Goal: Transaction & Acquisition: Purchase product/service

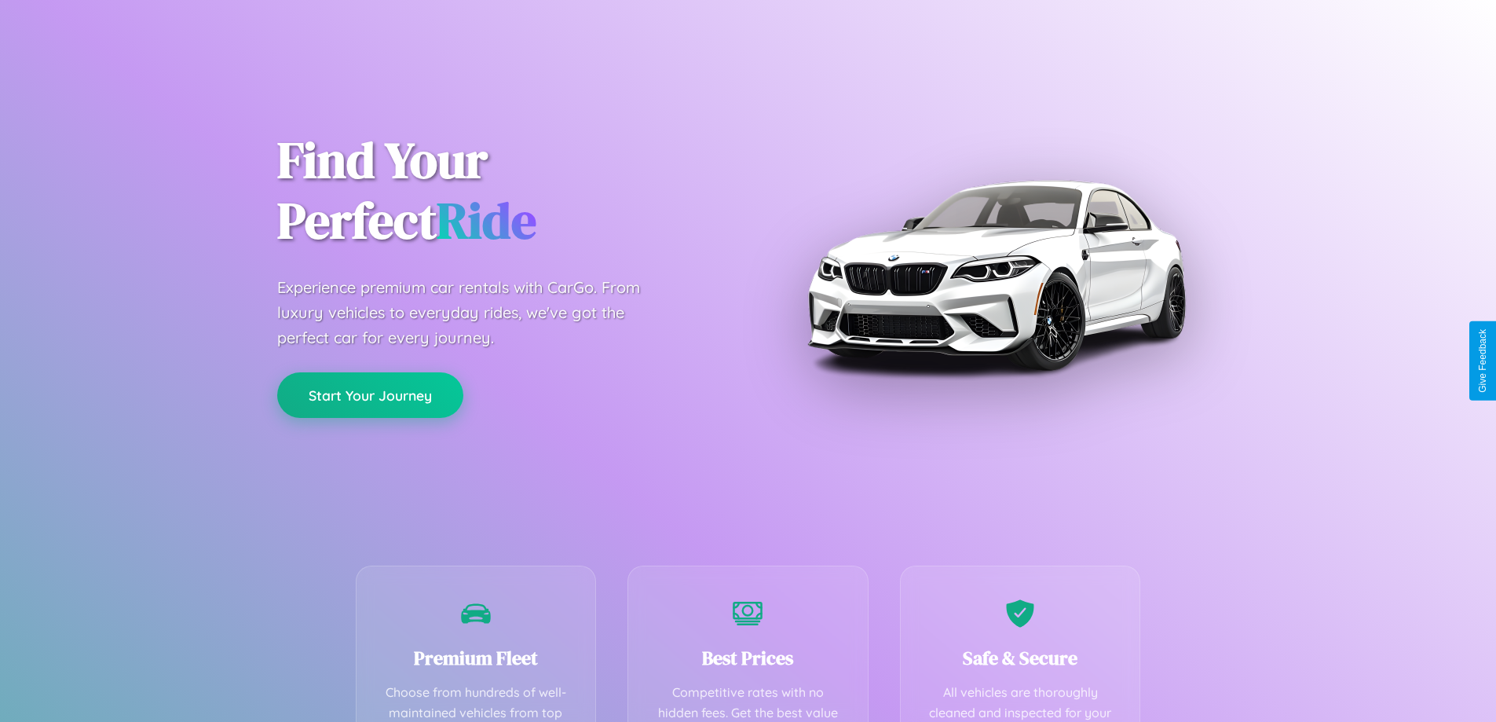
click at [370, 395] on button "Start Your Journey" at bounding box center [370, 395] width 186 height 46
click at [370, 394] on button "Start Your Journey" at bounding box center [370, 395] width 186 height 46
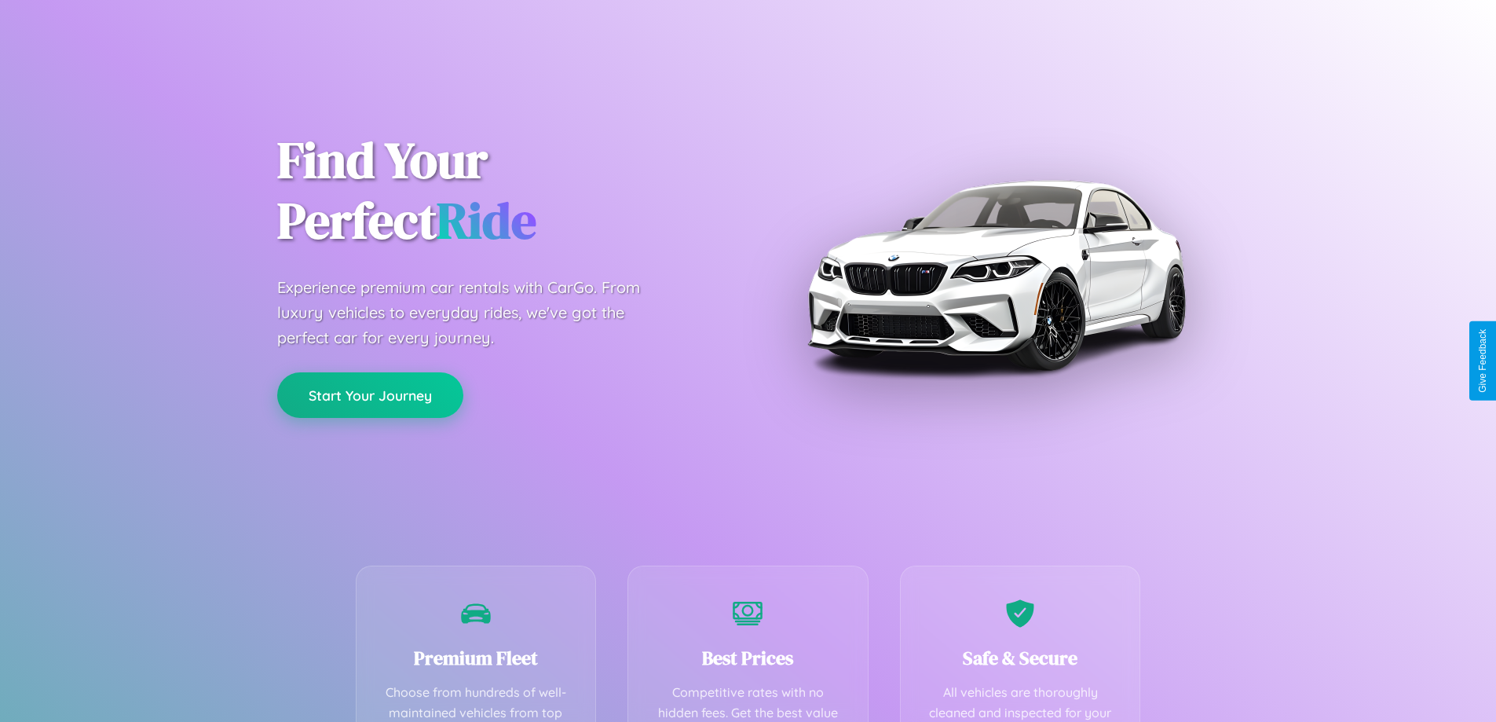
click at [370, 394] on button "Start Your Journey" at bounding box center [370, 395] width 186 height 46
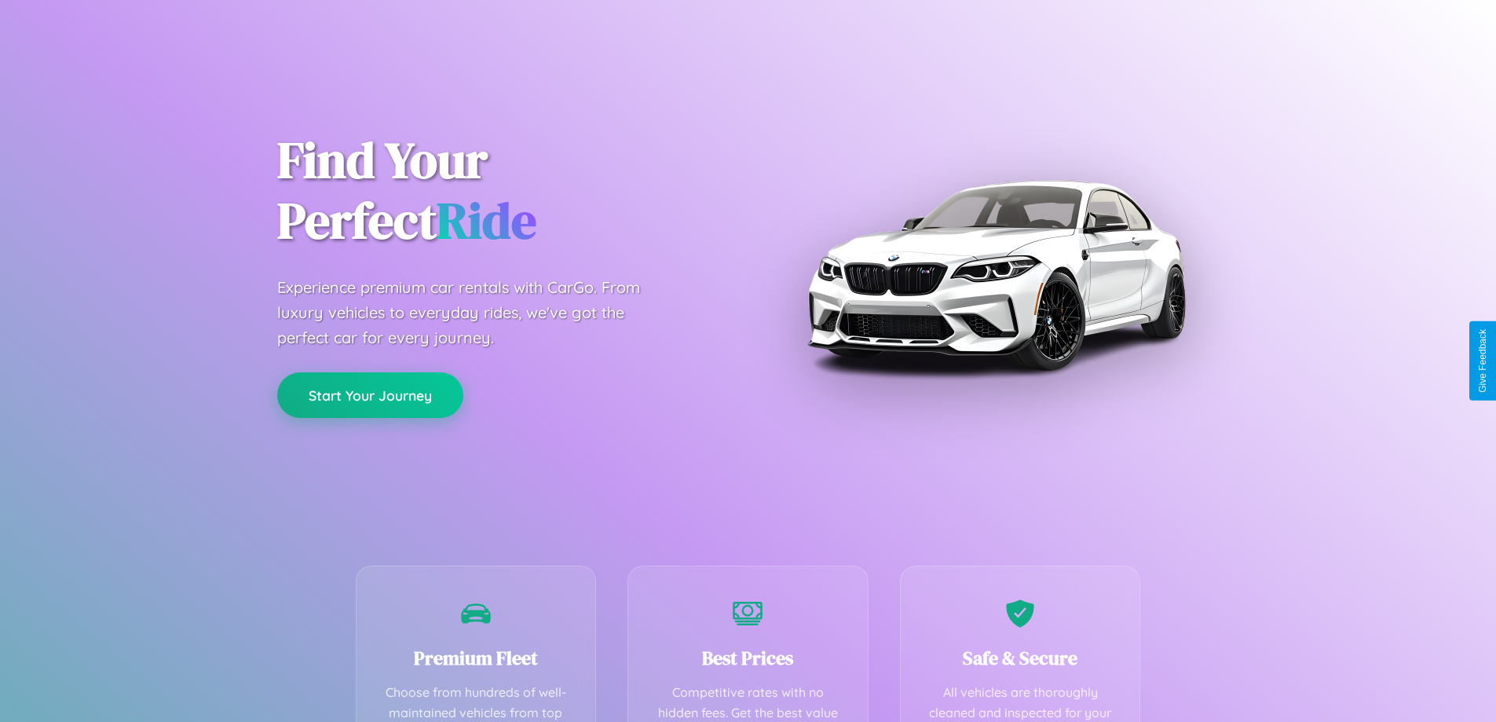
click at [370, 394] on button "Start Your Journey" at bounding box center [370, 395] width 186 height 46
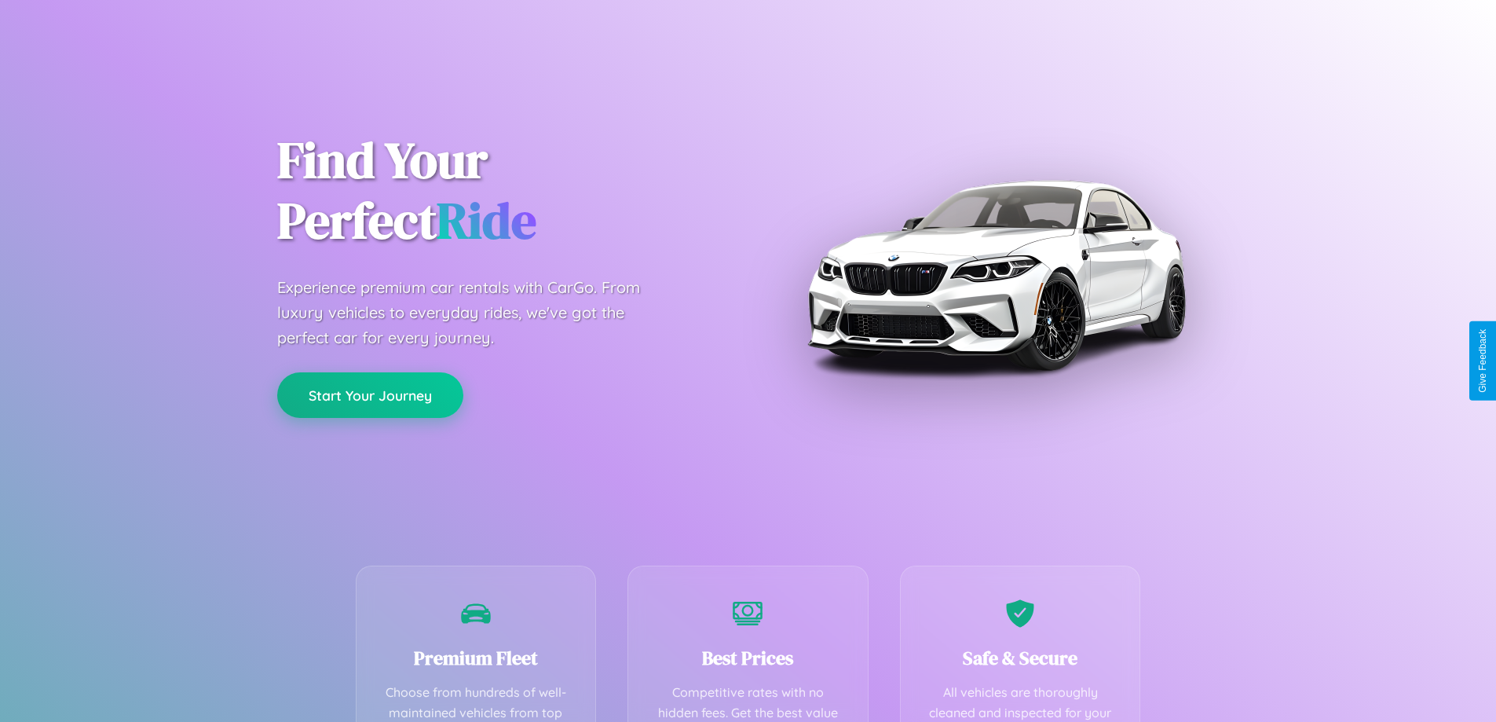
click at [370, 394] on button "Start Your Journey" at bounding box center [370, 395] width 186 height 46
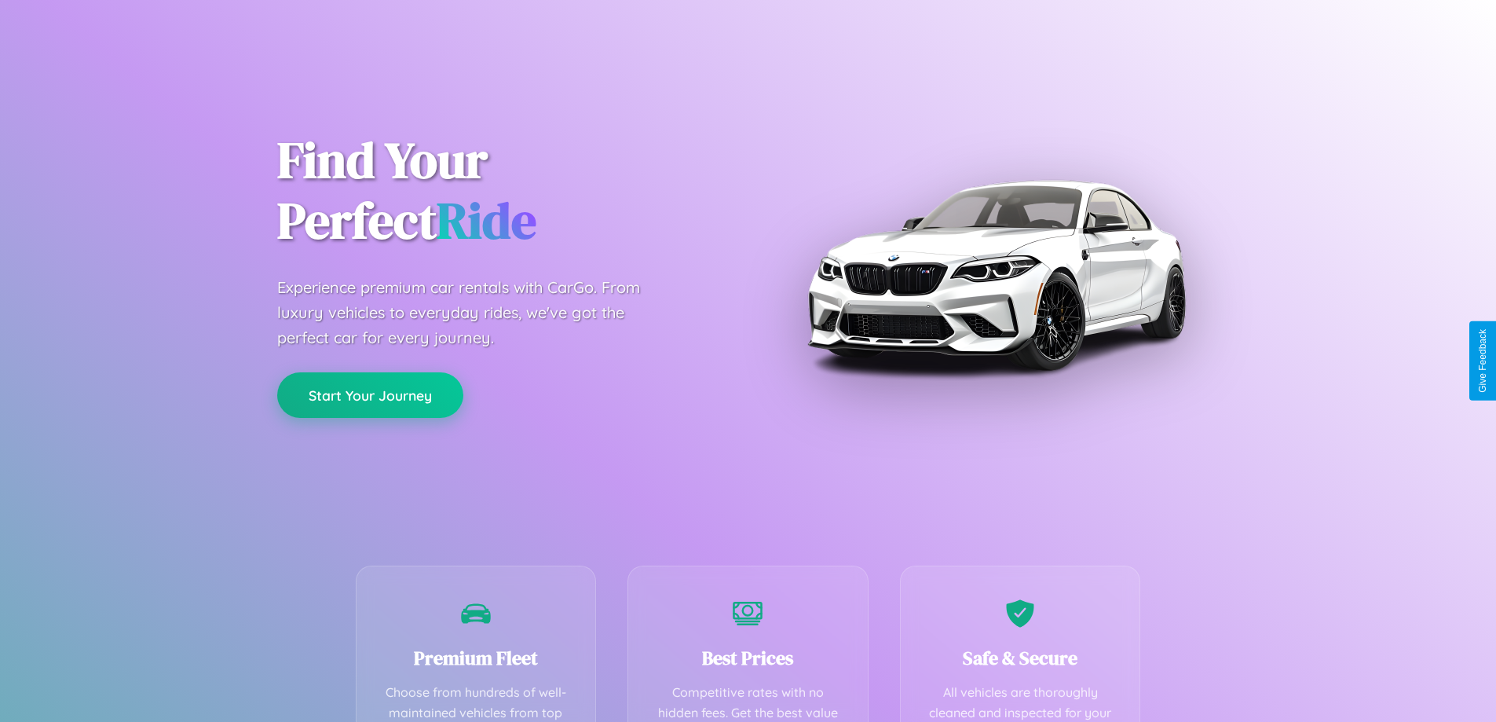
click at [370, 394] on button "Start Your Journey" at bounding box center [370, 395] width 186 height 46
